Goal: Task Accomplishment & Management: Manage account settings

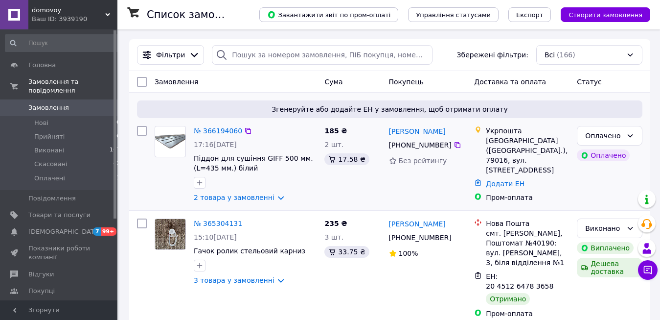
click at [168, 143] on img at bounding box center [170, 142] width 30 height 18
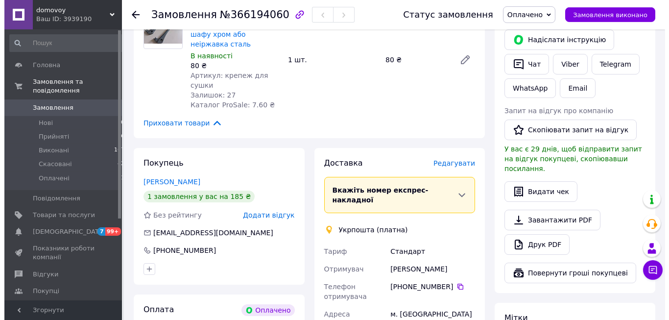
scroll to position [499, 0]
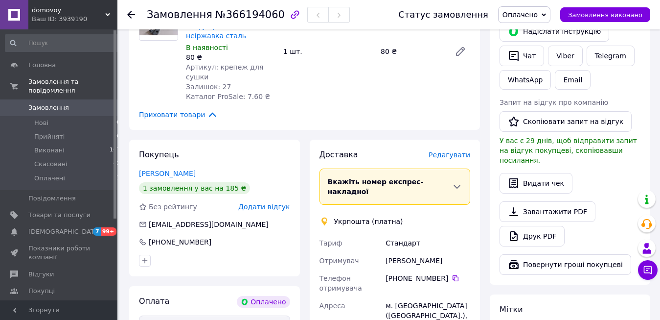
click at [451, 151] on span "Редагувати" at bounding box center [450, 155] width 42 height 8
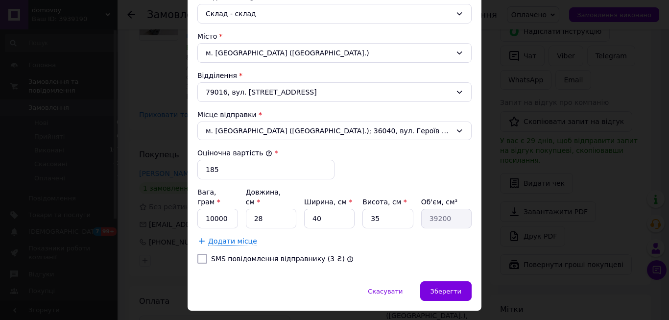
scroll to position [279, 0]
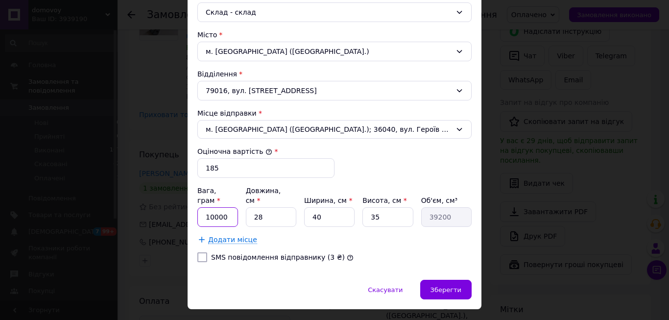
click at [223, 207] on input "10000" at bounding box center [217, 217] width 41 height 20
type input "1"
type input "5"
type input "300"
click at [259, 208] on input "28" at bounding box center [271, 217] width 50 height 20
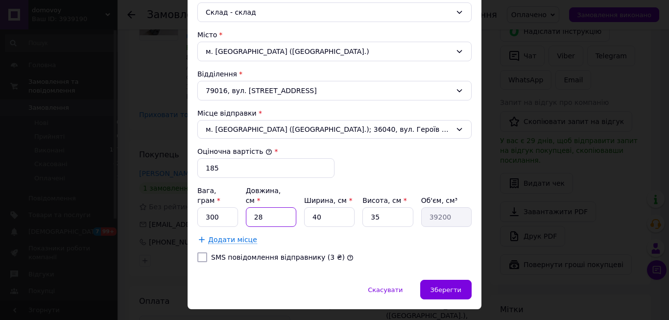
type input "2"
type input "2800"
type input "5"
type input "7000"
type input "50"
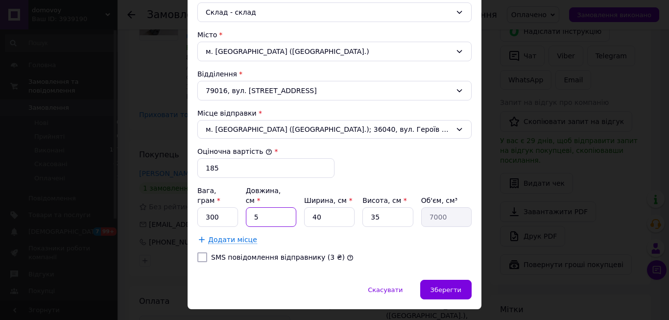
type input "70000"
type input "50"
click at [318, 207] on input "40" at bounding box center [329, 217] width 50 height 20
type input "4"
type input "7000"
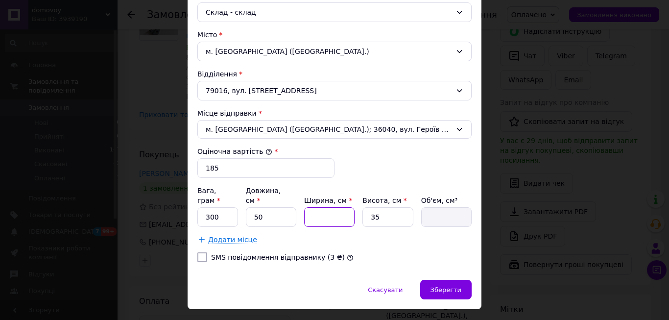
type input "3"
type input "5250"
type input "38"
type input "66500"
type input "38"
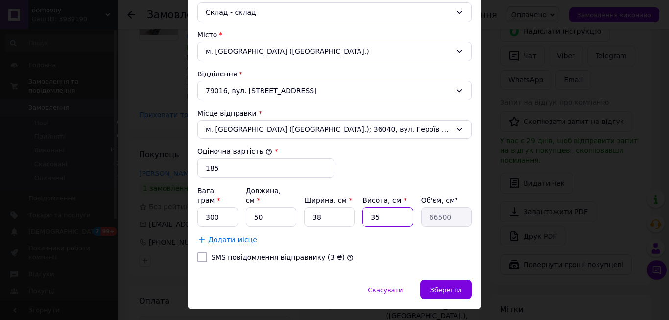
click at [377, 207] on input "35" at bounding box center [387, 217] width 50 height 20
type input "3"
type input "5700"
type input "4"
type input "7600"
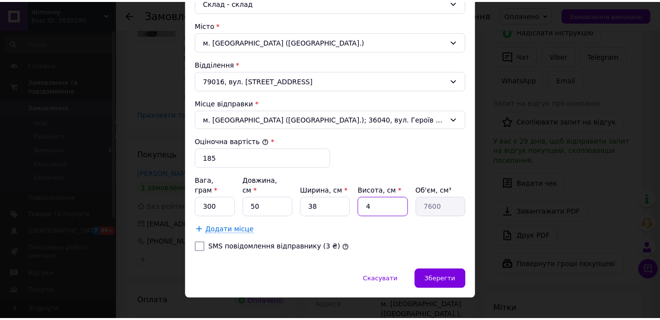
scroll to position [293, 0]
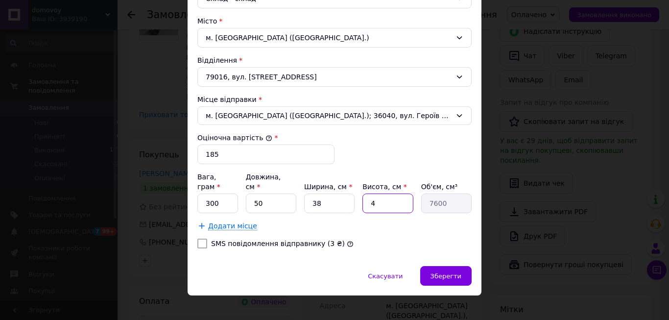
type input "4"
drag, startPoint x: 213, startPoint y: 194, endPoint x: 196, endPoint y: 193, distance: 17.1
click at [197, 193] on input "300" at bounding box center [217, 203] width 41 height 20
type input "0"
type input "200"
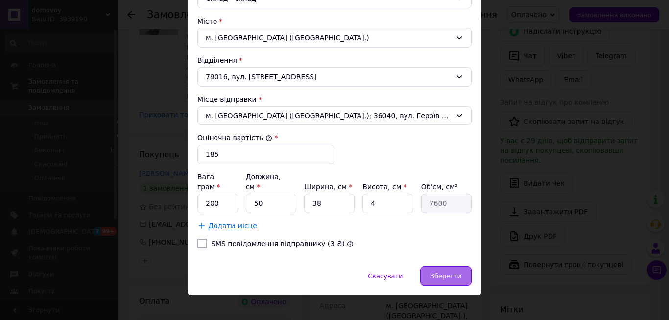
click at [433, 272] on span "Зберегти" at bounding box center [445, 275] width 31 height 7
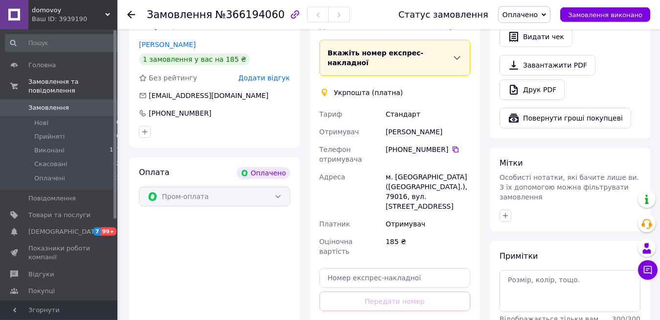
scroll to position [649, 0]
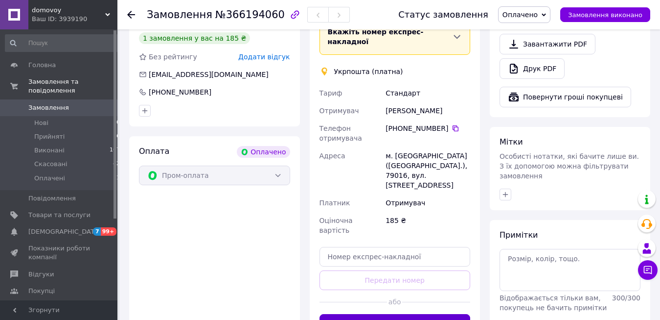
click at [392, 314] on button "Створити ярлик" at bounding box center [395, 324] width 151 height 20
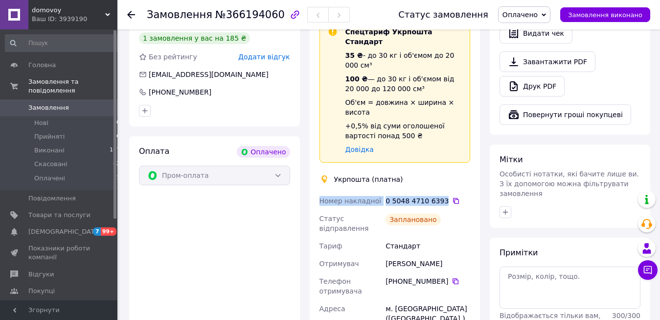
drag, startPoint x: 443, startPoint y: 151, endPoint x: 321, endPoint y: 152, distance: 122.4
click at [321, 192] on div "Номер накладної 0 5048 4710 6393   Статус відправлення Заплановано Тариф Станда…" at bounding box center [395, 305] width 155 height 227
copy div "Номер накладної 0 5048 4710 6393"
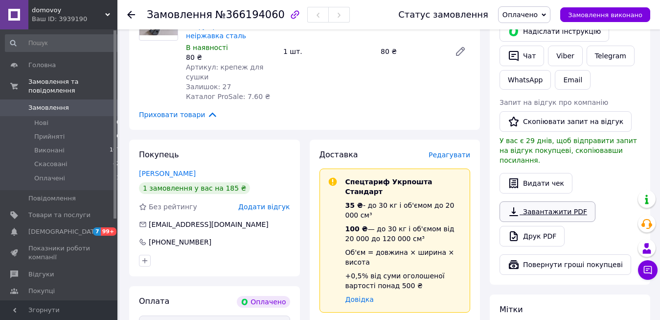
scroll to position [449, 0]
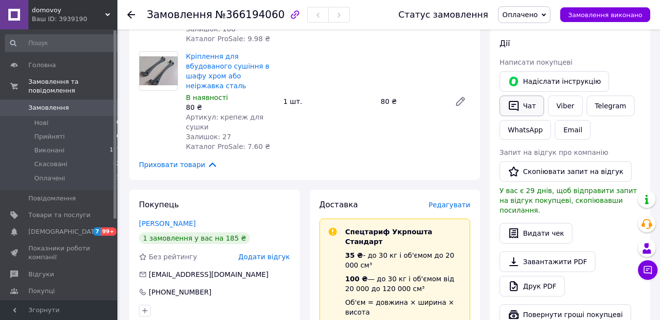
click at [523, 95] on button "Чат" at bounding box center [522, 105] width 45 height 21
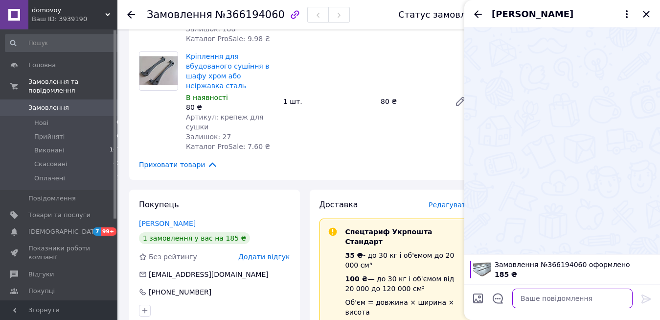
click at [529, 298] on textarea at bounding box center [572, 298] width 120 height 20
paste textarea "Номер накладної 0 5048 4710 6393"
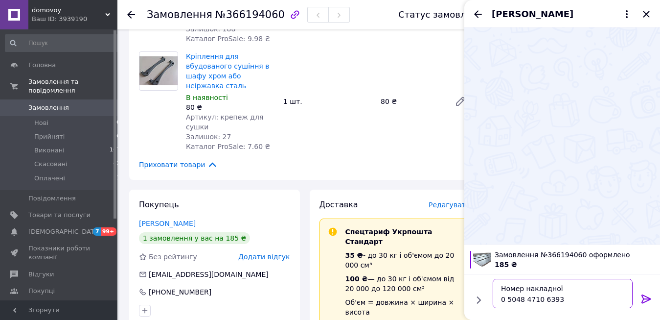
type textarea "Номер накладної 0 5048 4710 6393"
click at [647, 298] on icon at bounding box center [646, 298] width 9 height 9
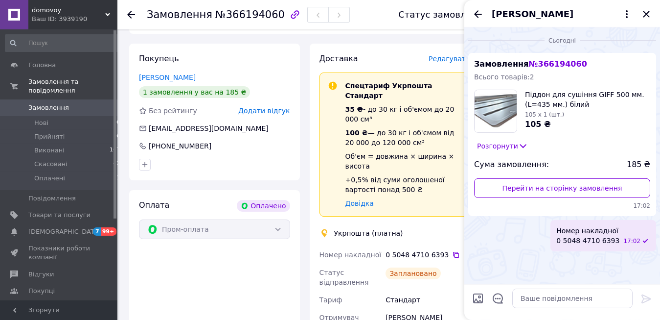
scroll to position [599, 0]
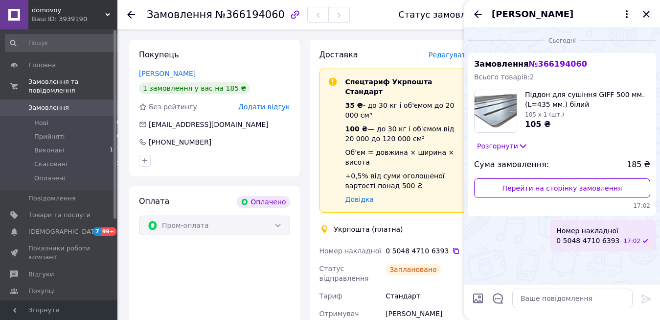
click at [646, 13] on icon "Закрити" at bounding box center [646, 14] width 6 height 6
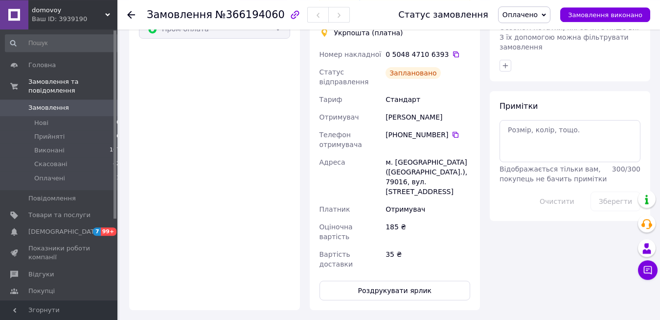
scroll to position [799, 0]
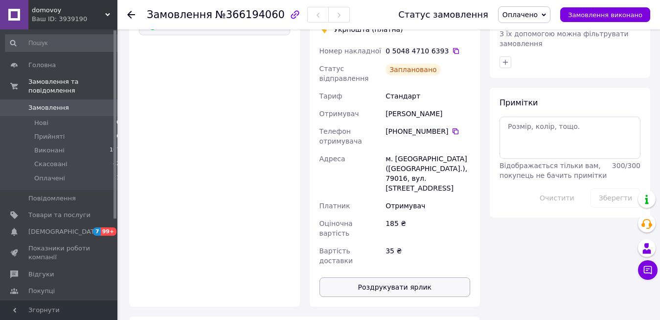
click at [398, 277] on button "Роздрукувати ярлик" at bounding box center [395, 287] width 151 height 20
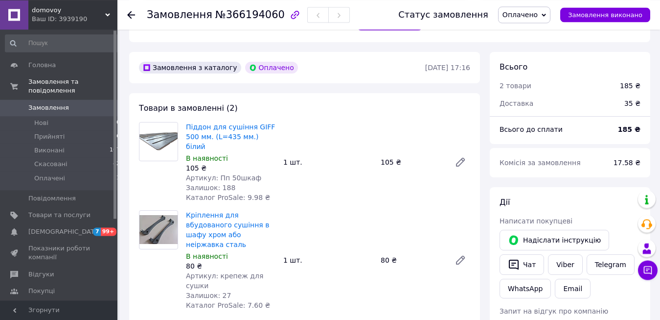
scroll to position [300, 0]
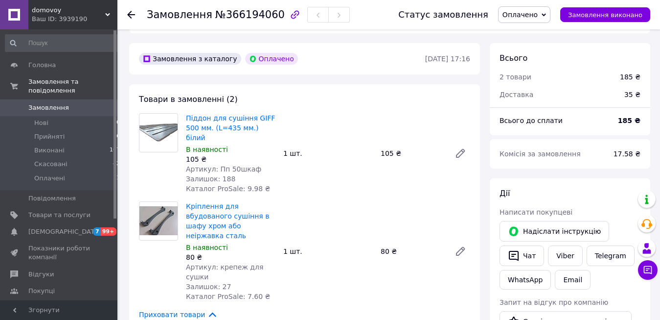
click at [38, 103] on span "Замовлення" at bounding box center [48, 107] width 41 height 9
